Goal: Check status: Check status

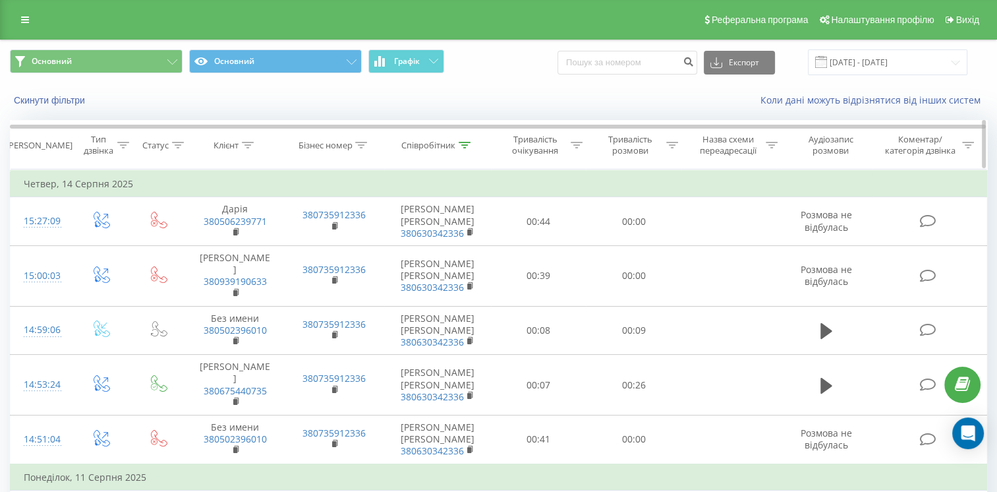
click at [464, 148] on div at bounding box center [465, 145] width 12 height 11
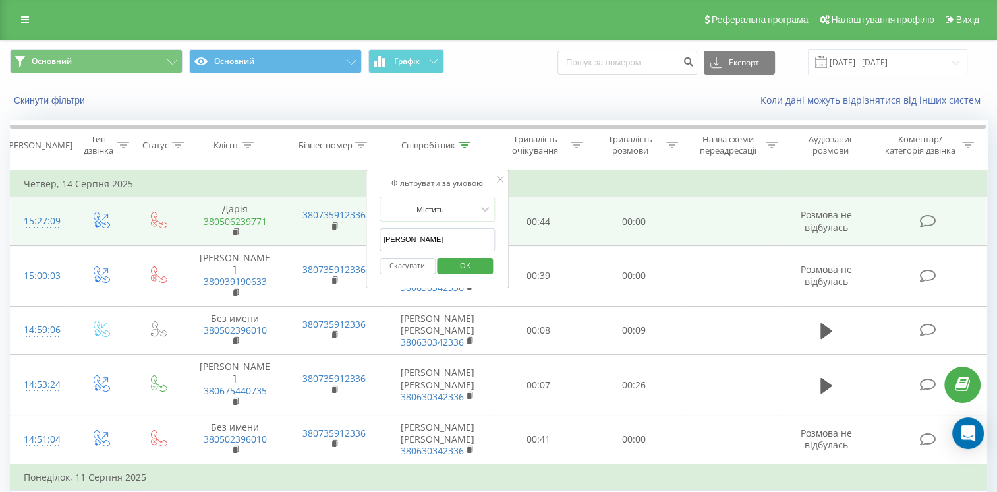
drag, startPoint x: 274, startPoint y: 221, endPoint x: 245, endPoint y: 223, distance: 29.0
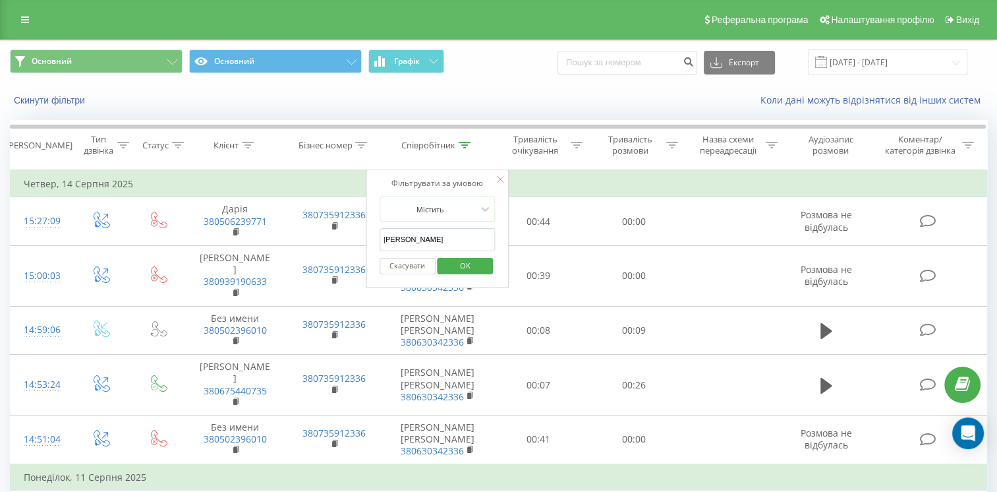
type input "[PERSON_NAME]"
click at [456, 266] on span "OK" at bounding box center [465, 265] width 37 height 20
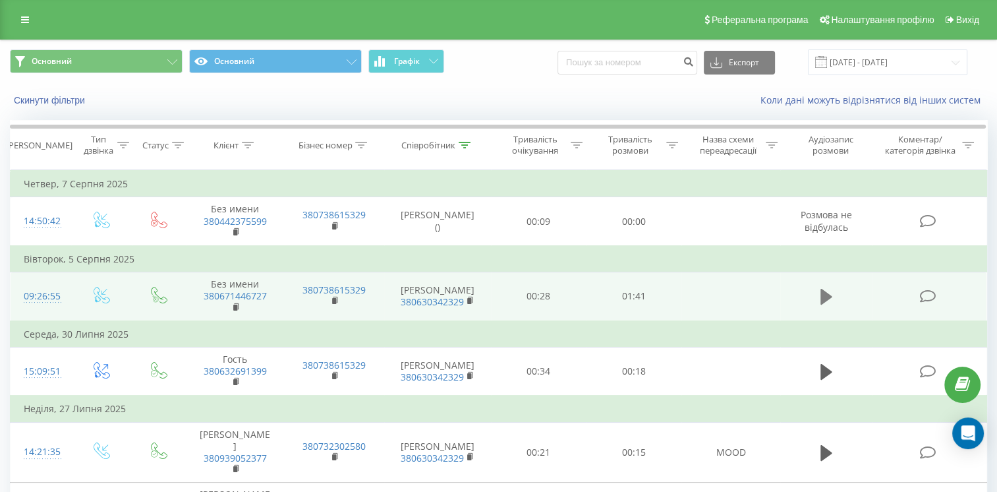
click at [820, 291] on icon at bounding box center [826, 297] width 12 height 16
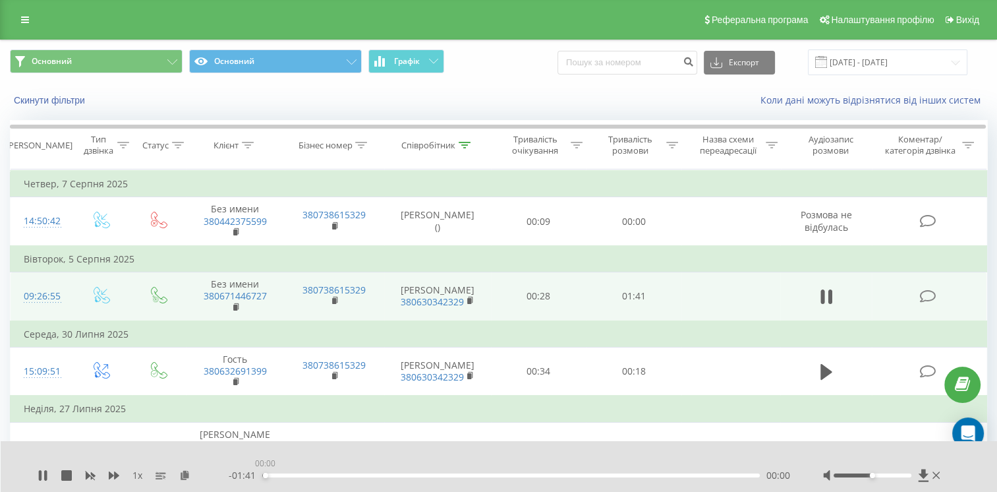
click at [265, 474] on div "00:00" at bounding box center [510, 475] width 497 height 4
click at [235, 310] on icon at bounding box center [236, 306] width 7 height 9
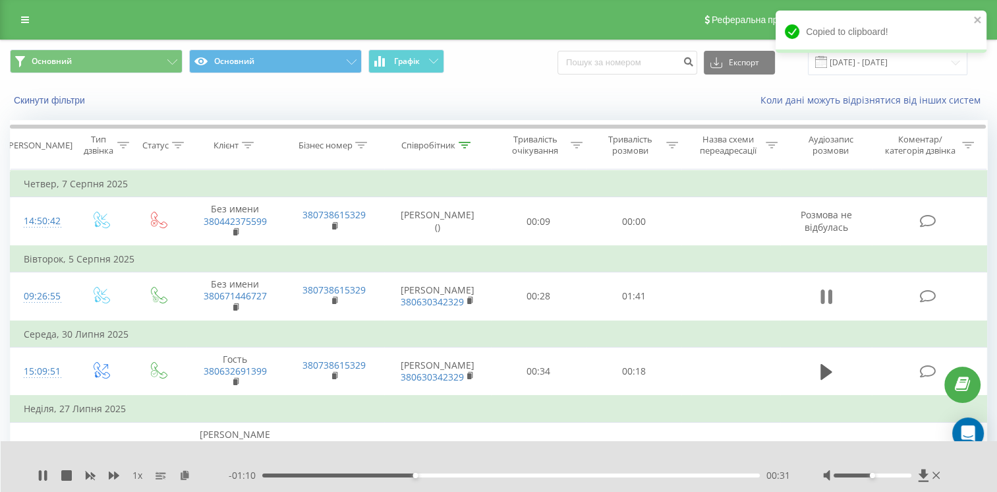
click at [828, 288] on icon at bounding box center [826, 296] width 12 height 18
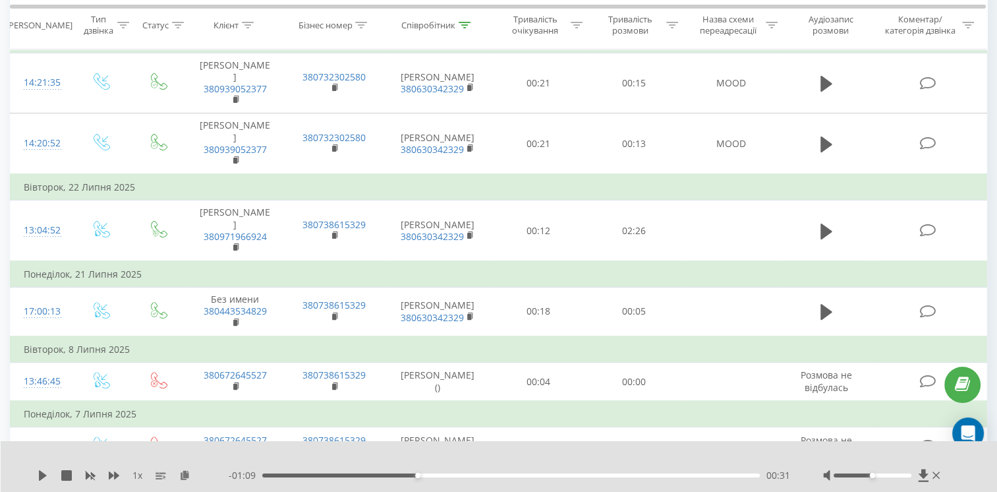
scroll to position [395, 0]
